Goal: Check status

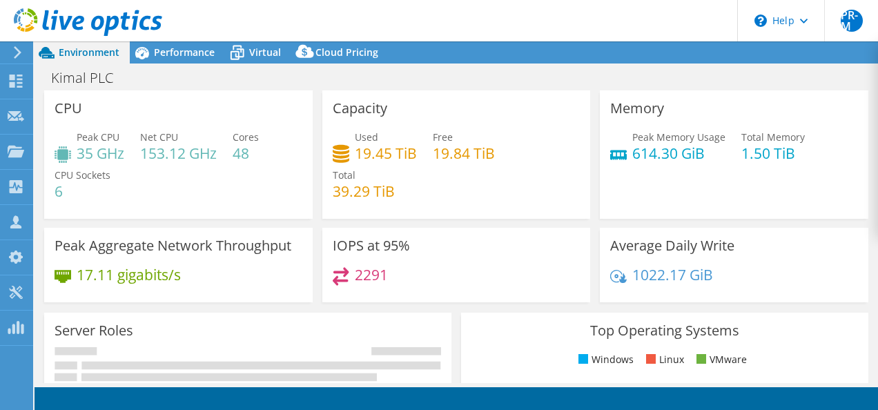
select select "USD"
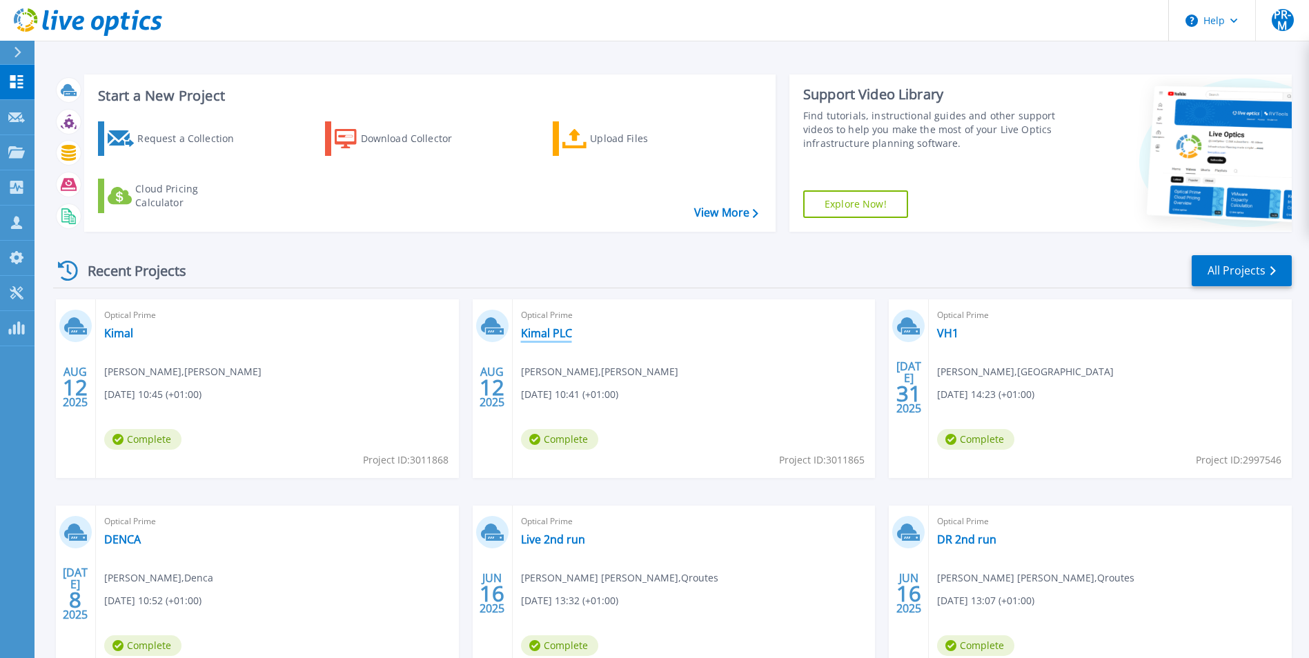
click at [556, 333] on link "Kimal PLC" at bounding box center [546, 333] width 51 height 14
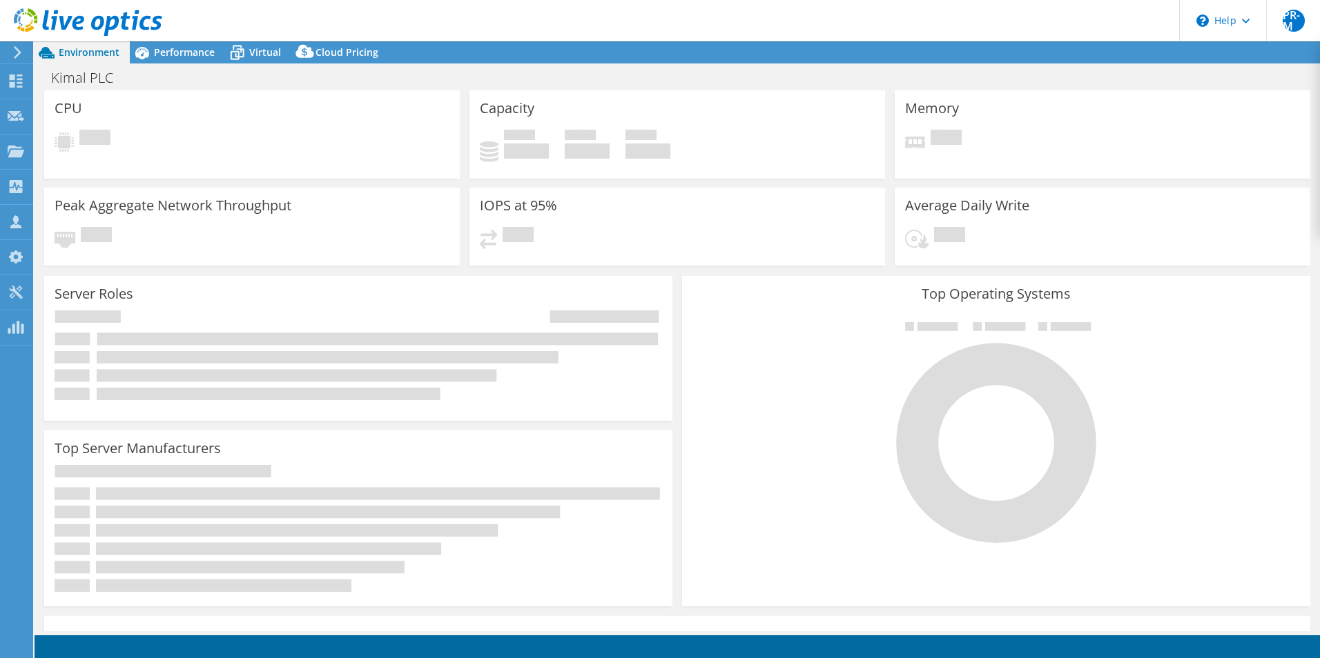
select select "USD"
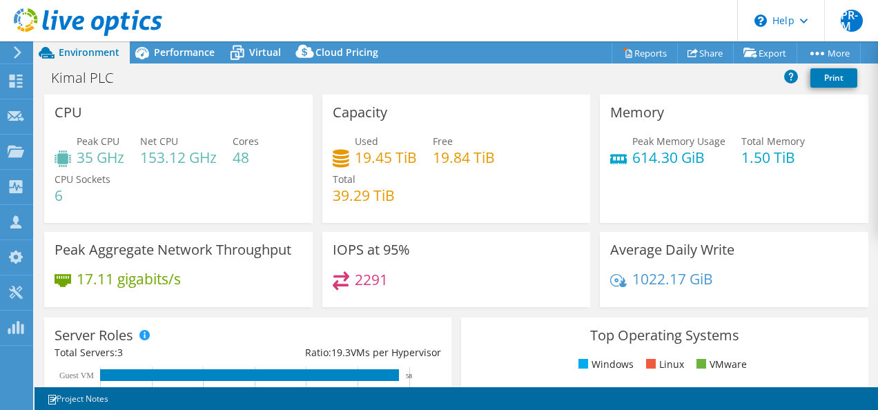
select select "USD"
drag, startPoint x: 628, startPoint y: 157, endPoint x: 671, endPoint y: 155, distance: 42.8
click at [671, 155] on h4 "614.30 GiB" at bounding box center [678, 157] width 93 height 15
